Goal: Information Seeking & Learning: Learn about a topic

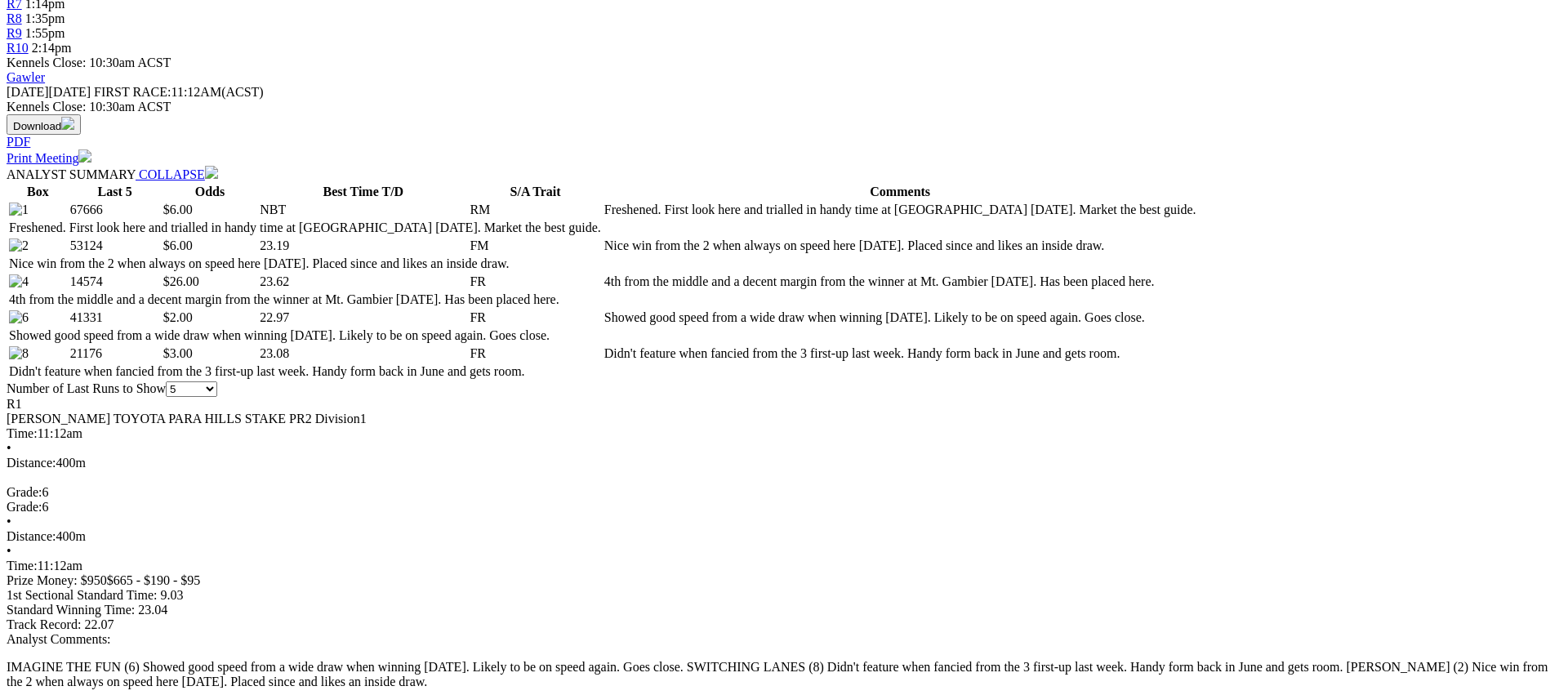
scroll to position [679, 0]
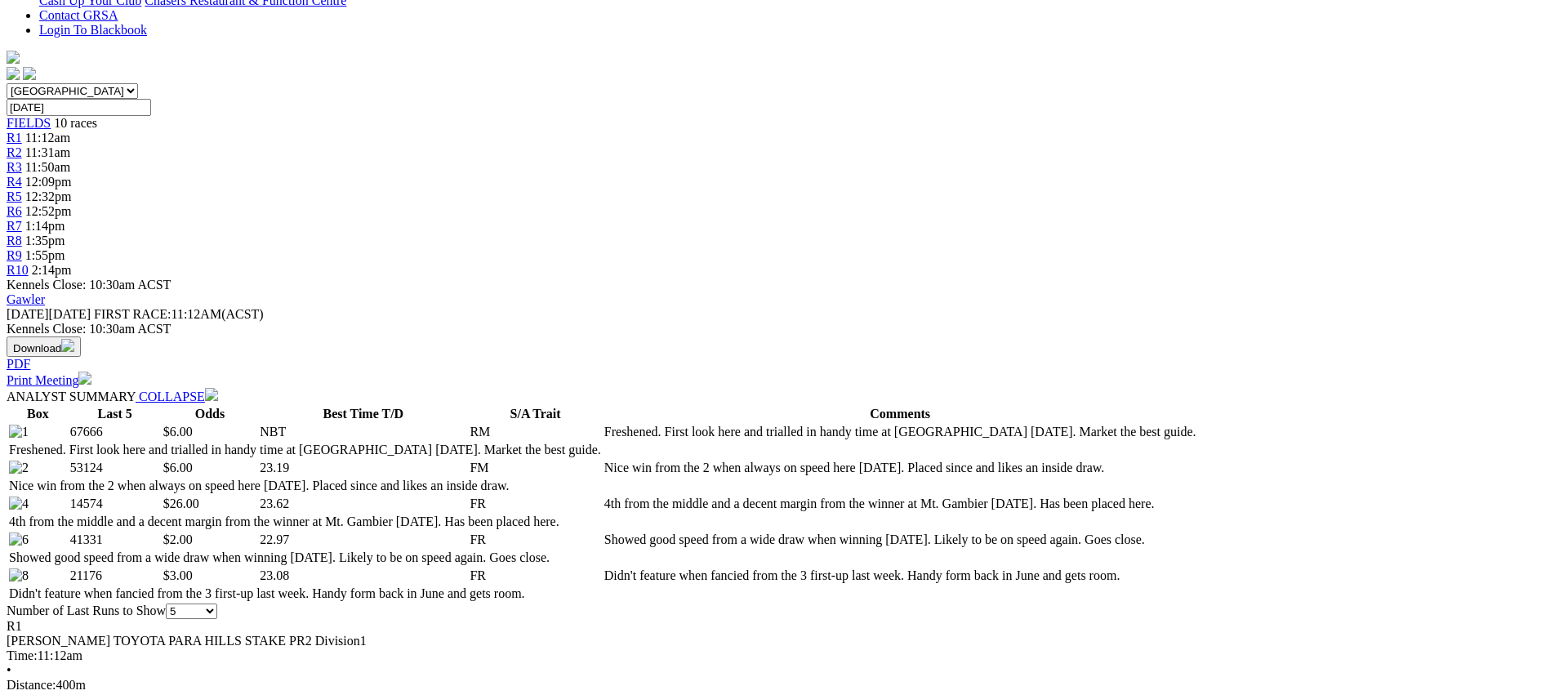
scroll to position [0, 0]
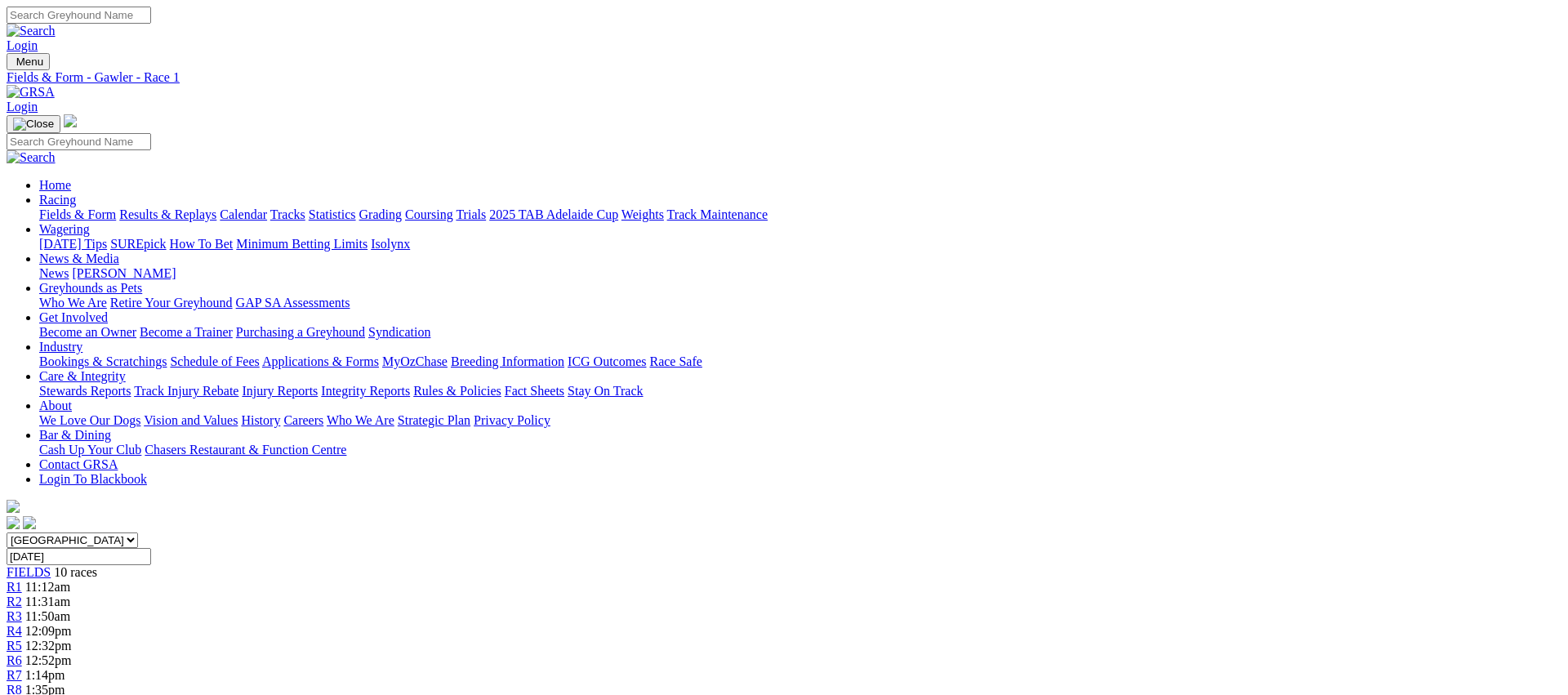
click at [22, 595] on span "R2" at bounding box center [14, 602] width 16 height 14
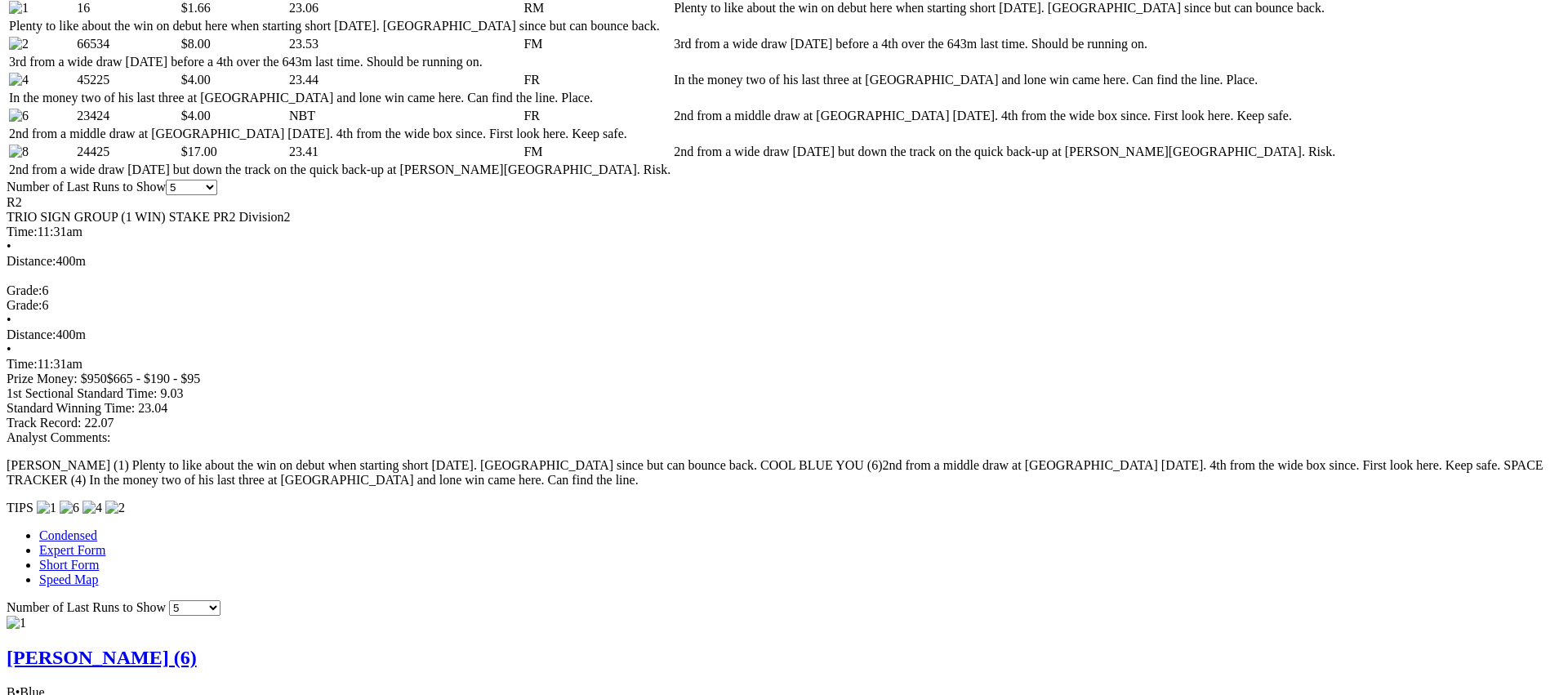
scroll to position [0, 0]
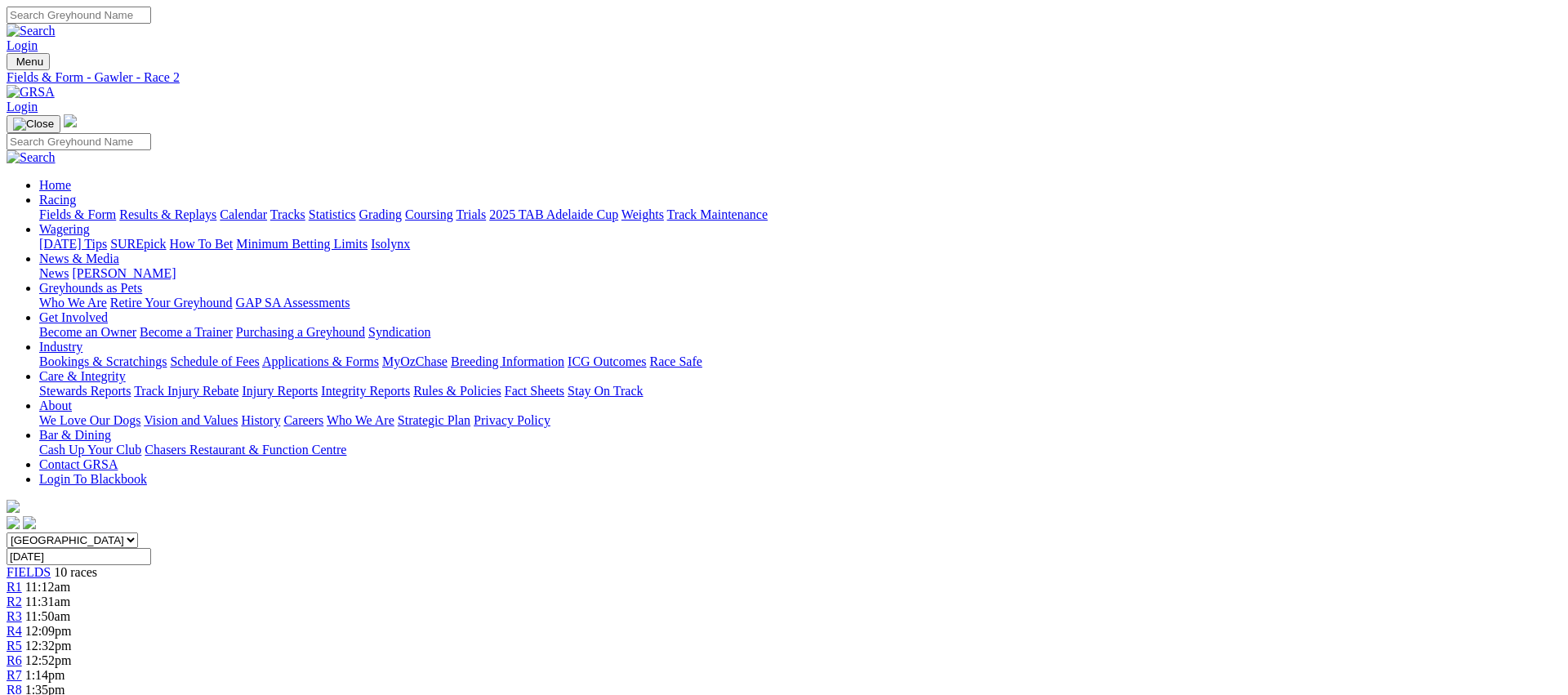
click at [22, 609] on span "R3" at bounding box center [14, 616] width 16 height 14
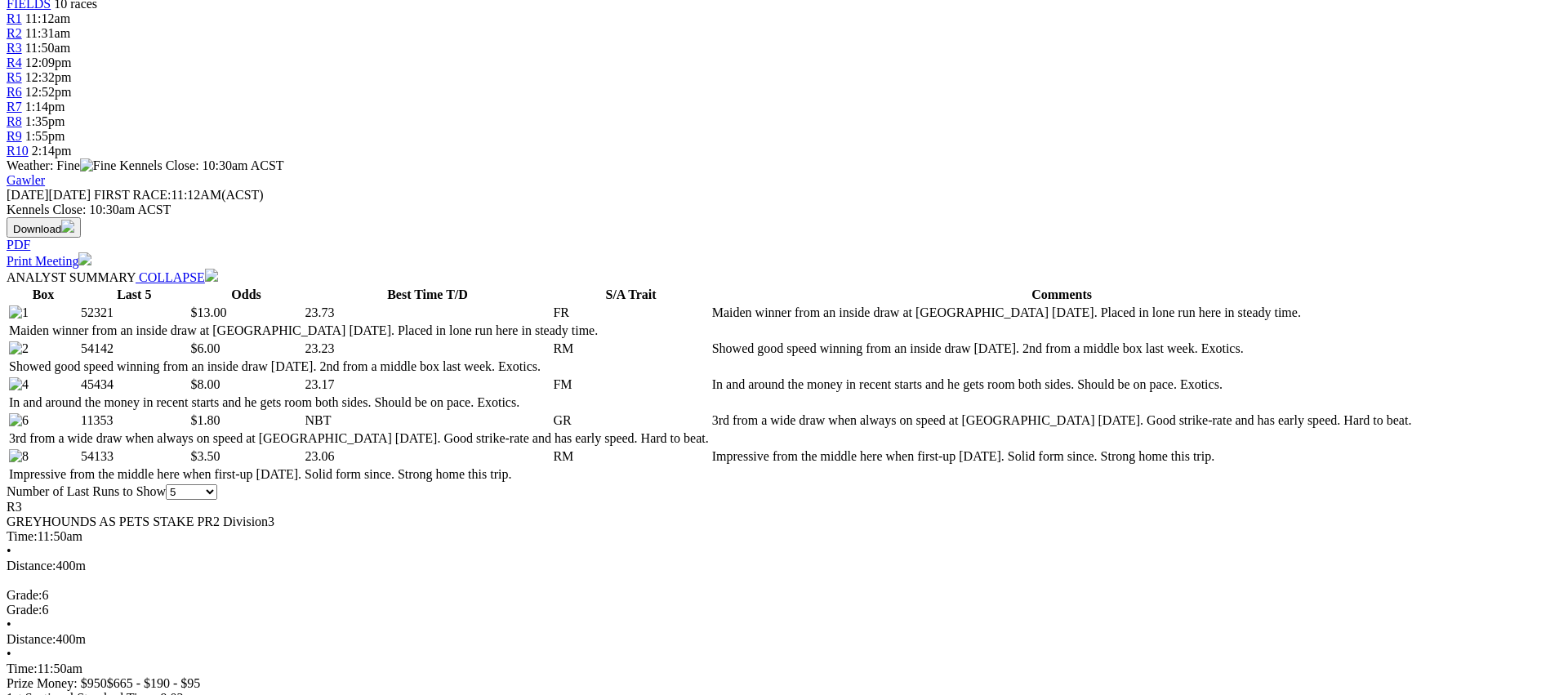
scroll to position [573, 0]
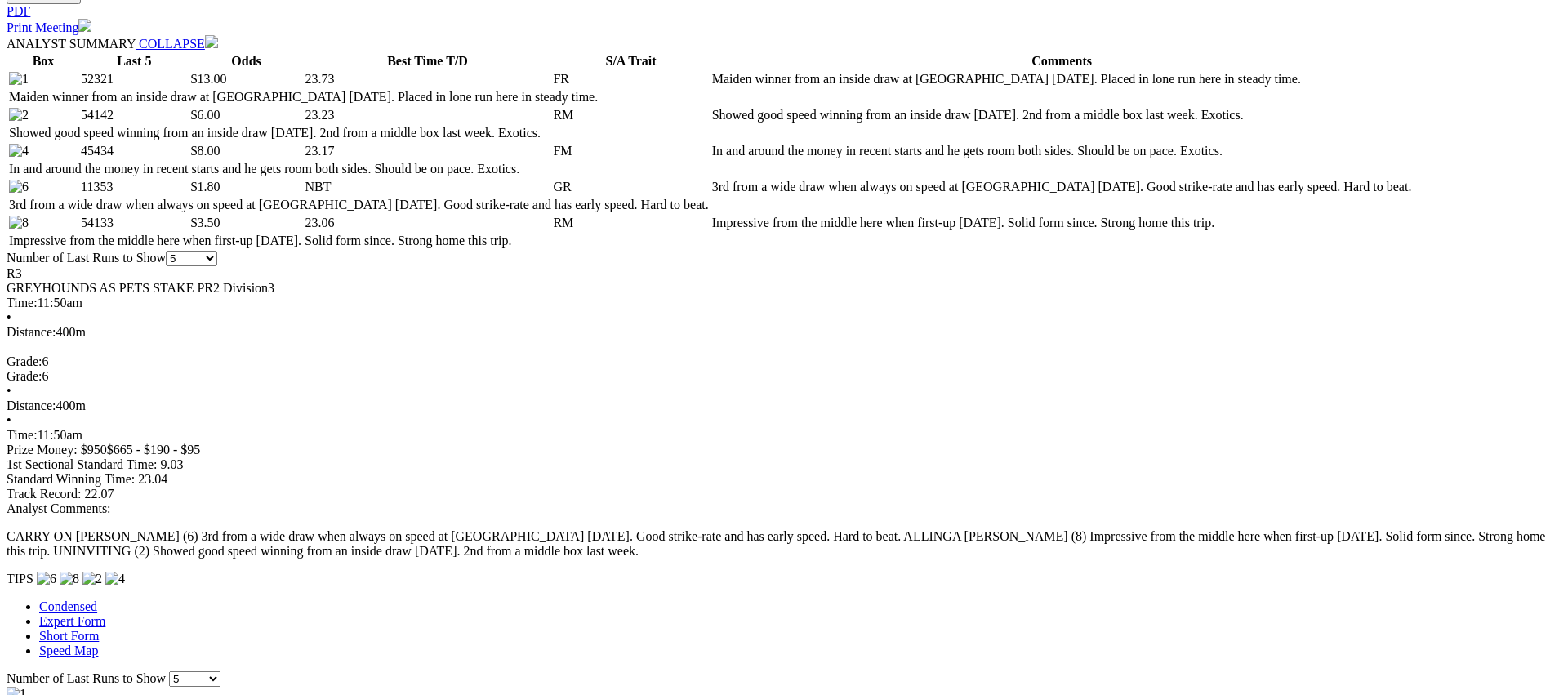
scroll to position [829, 0]
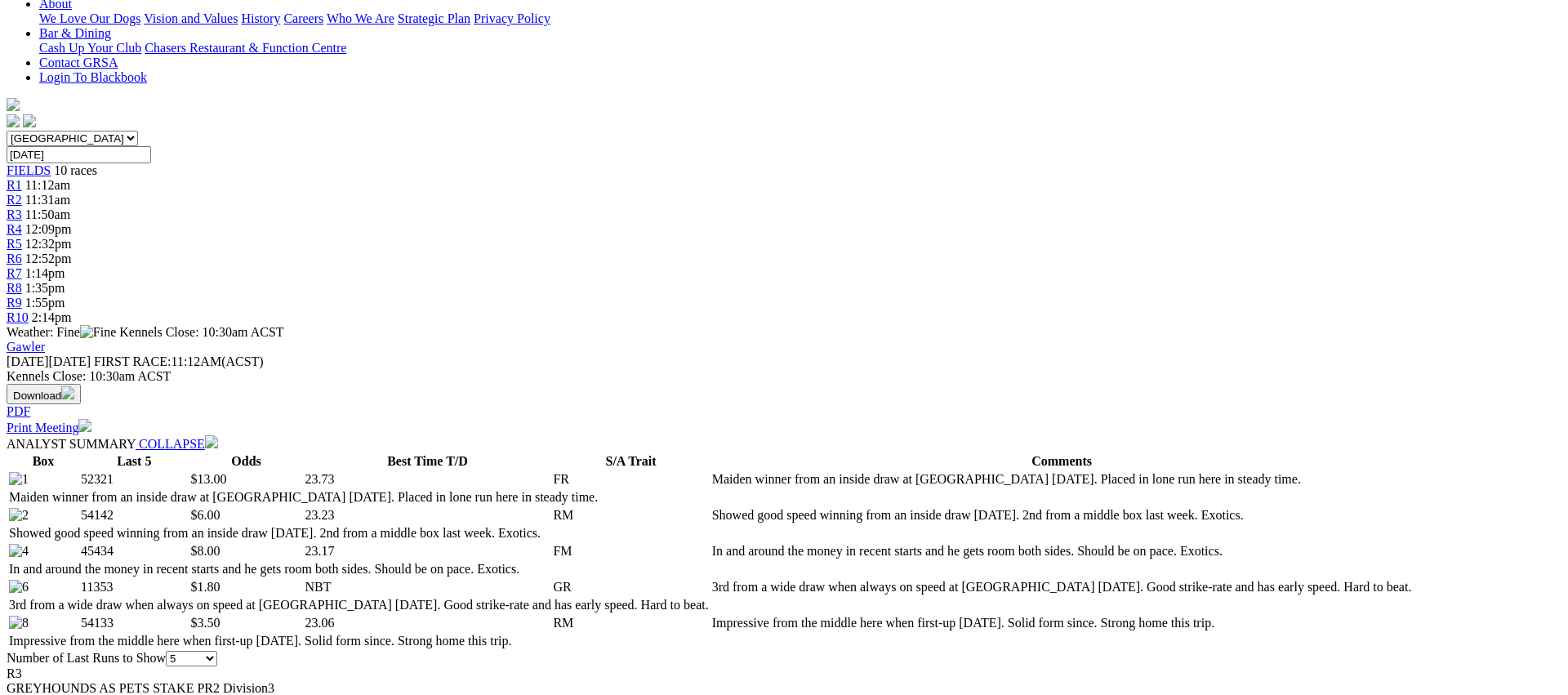
scroll to position [0, 0]
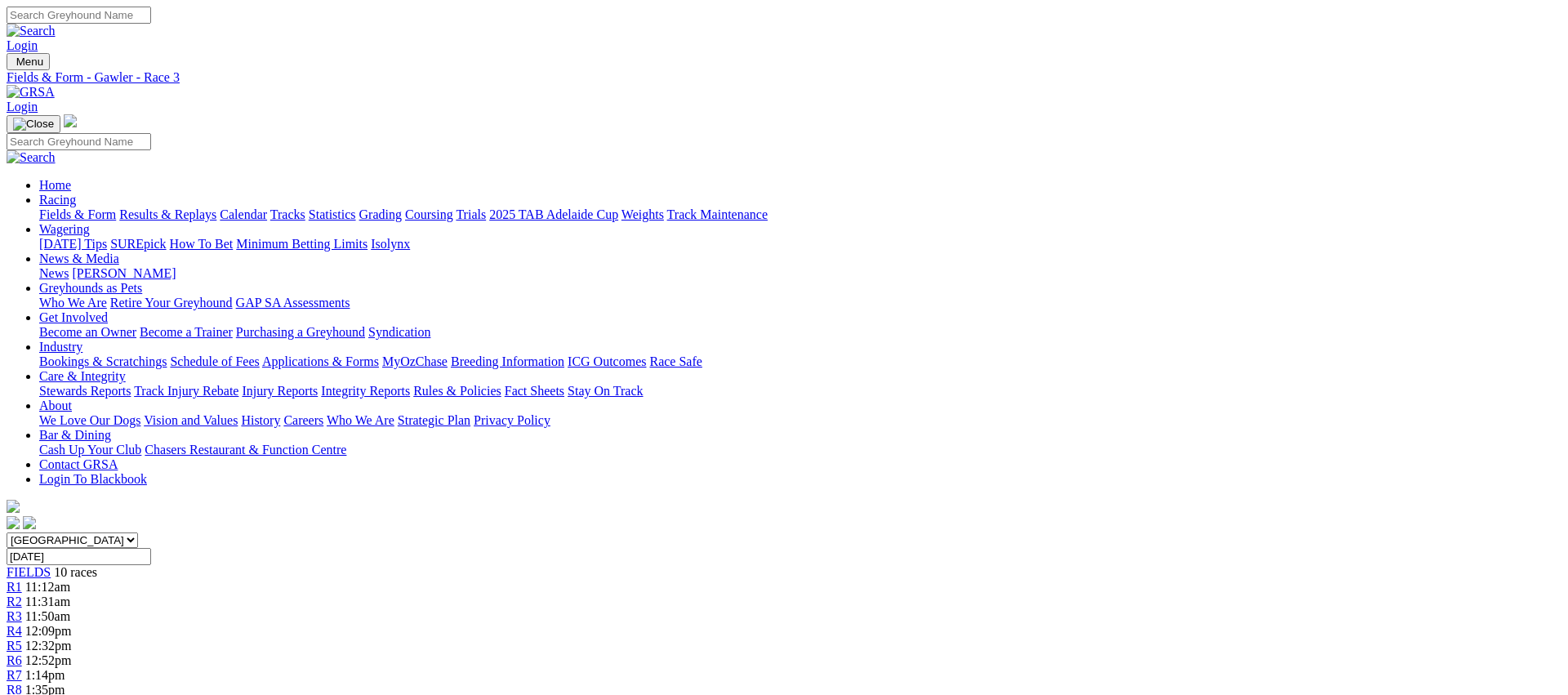
click at [714, 624] on div "R4 12:09pm" at bounding box center [783, 631] width 1555 height 15
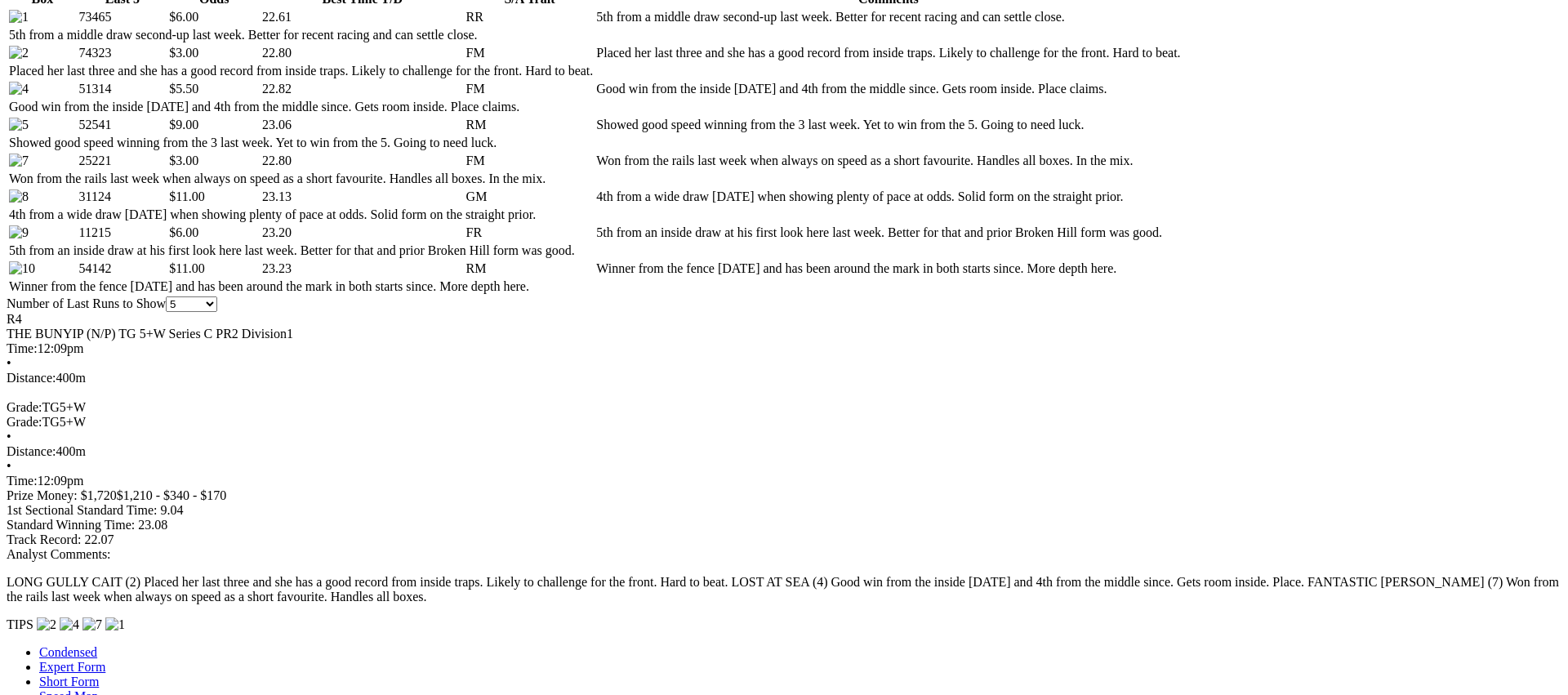
scroll to position [867, 0]
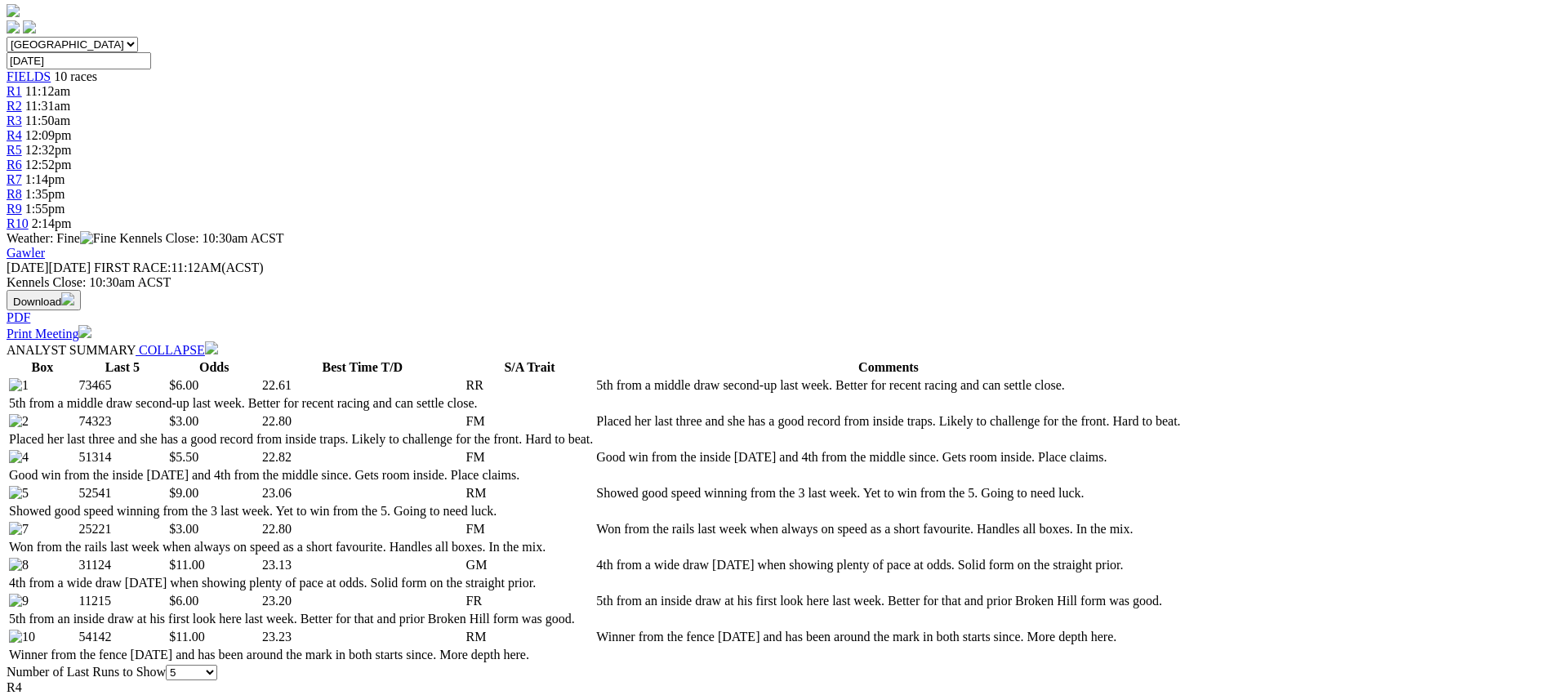
scroll to position [0, 0]
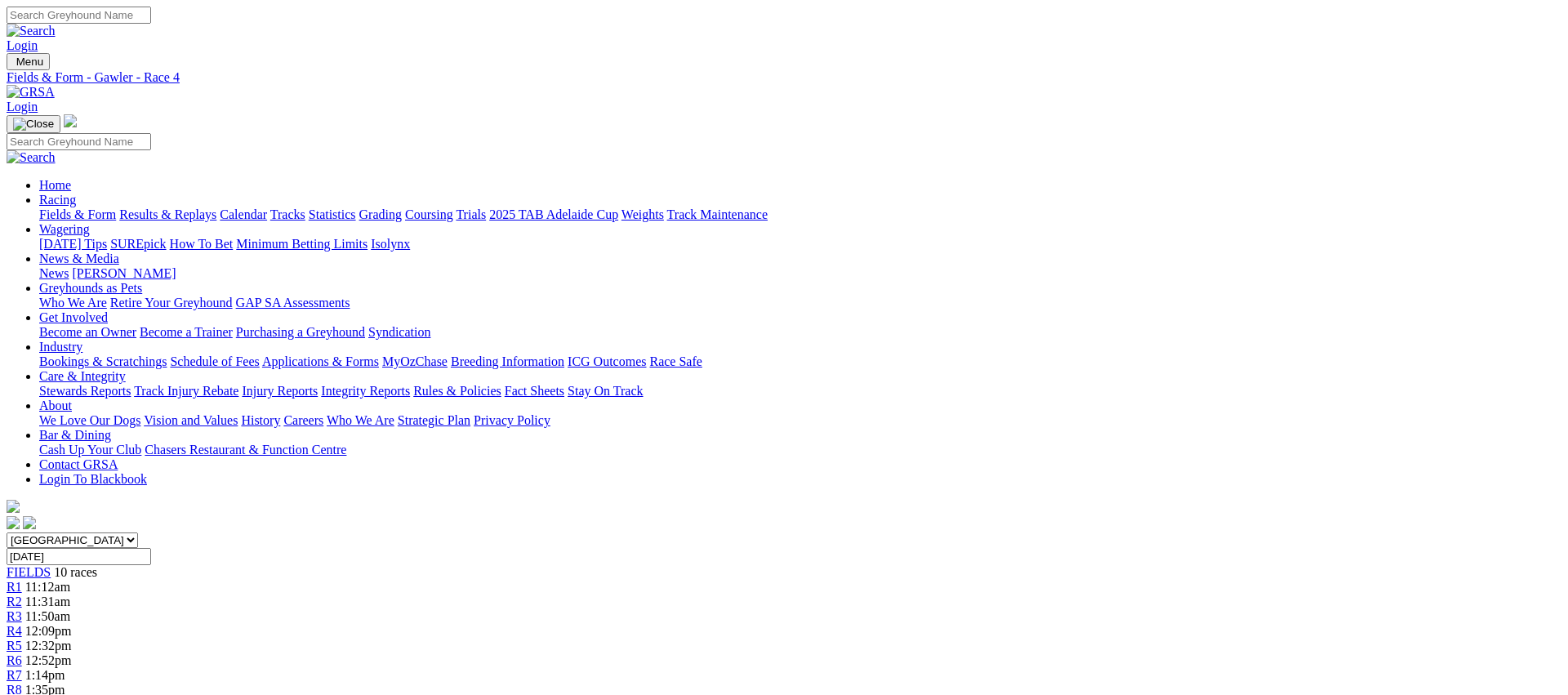
click at [22, 639] on link "R5" at bounding box center [14, 646] width 16 height 14
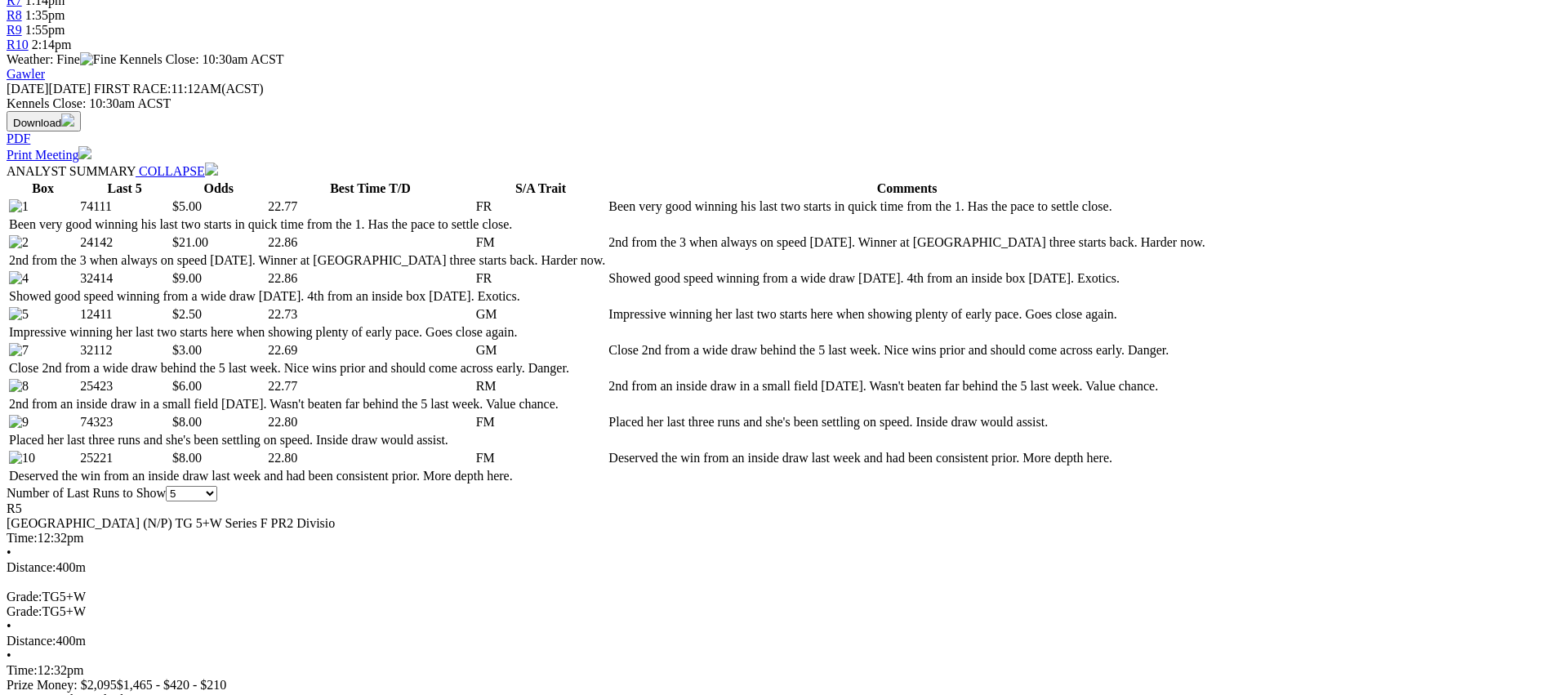
scroll to position [723, 0]
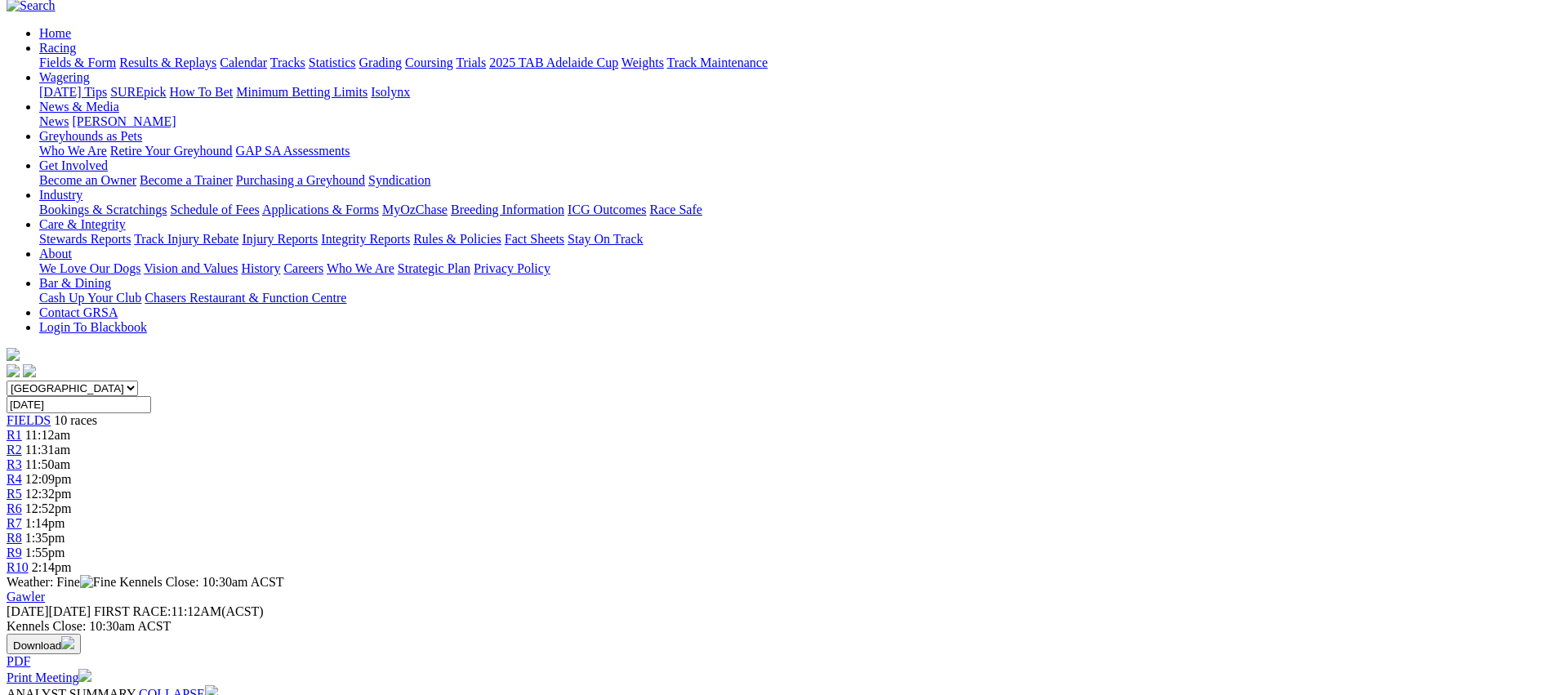
scroll to position [0, 0]
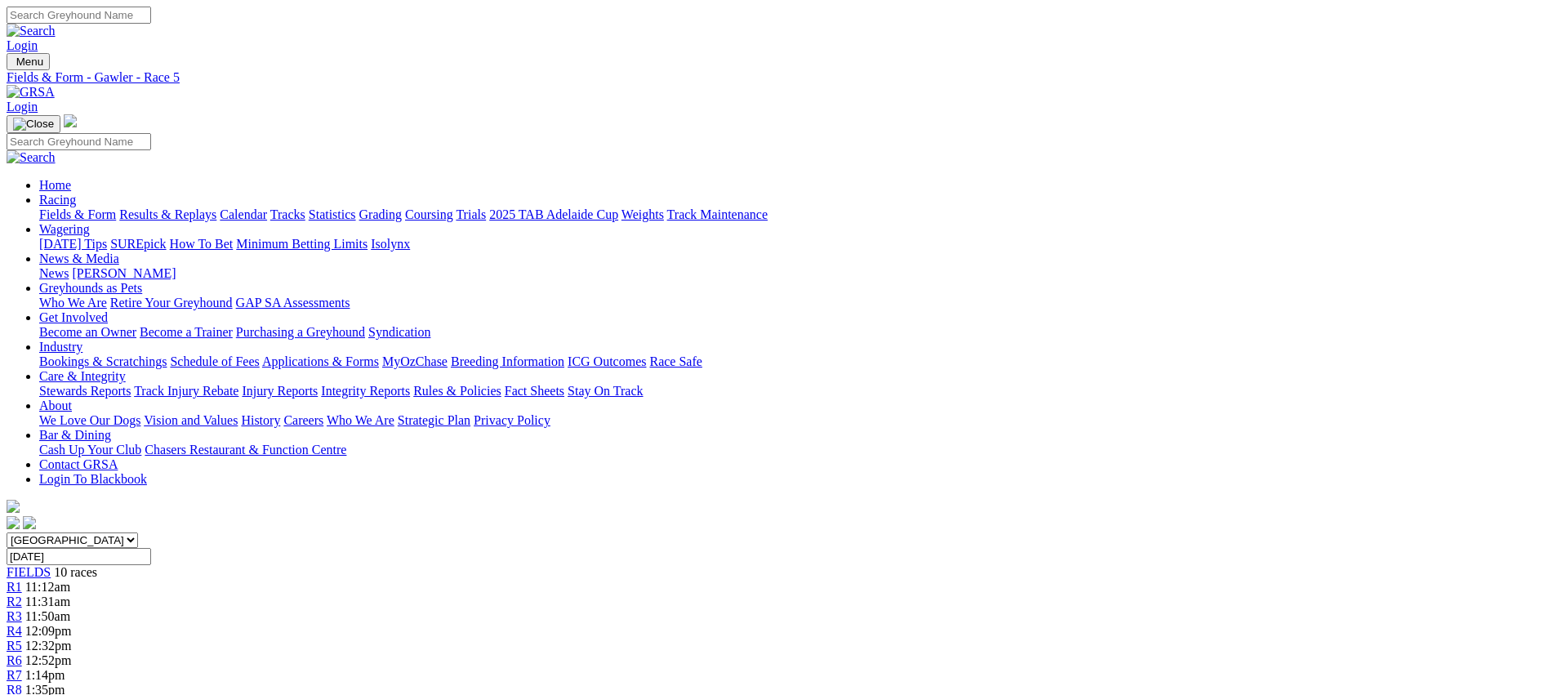
click at [22, 654] on span "R6" at bounding box center [14, 661] width 16 height 14
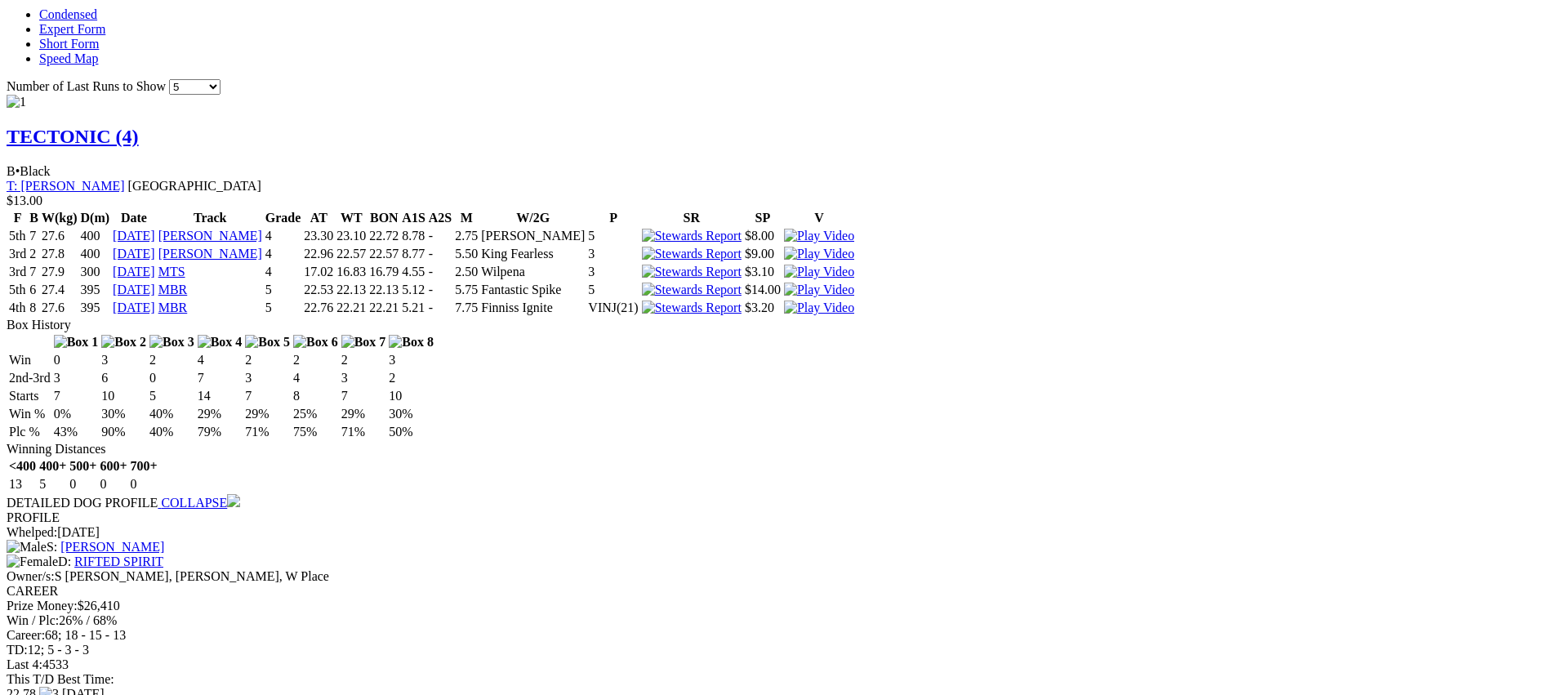
scroll to position [1455, 0]
